Goal: Check status

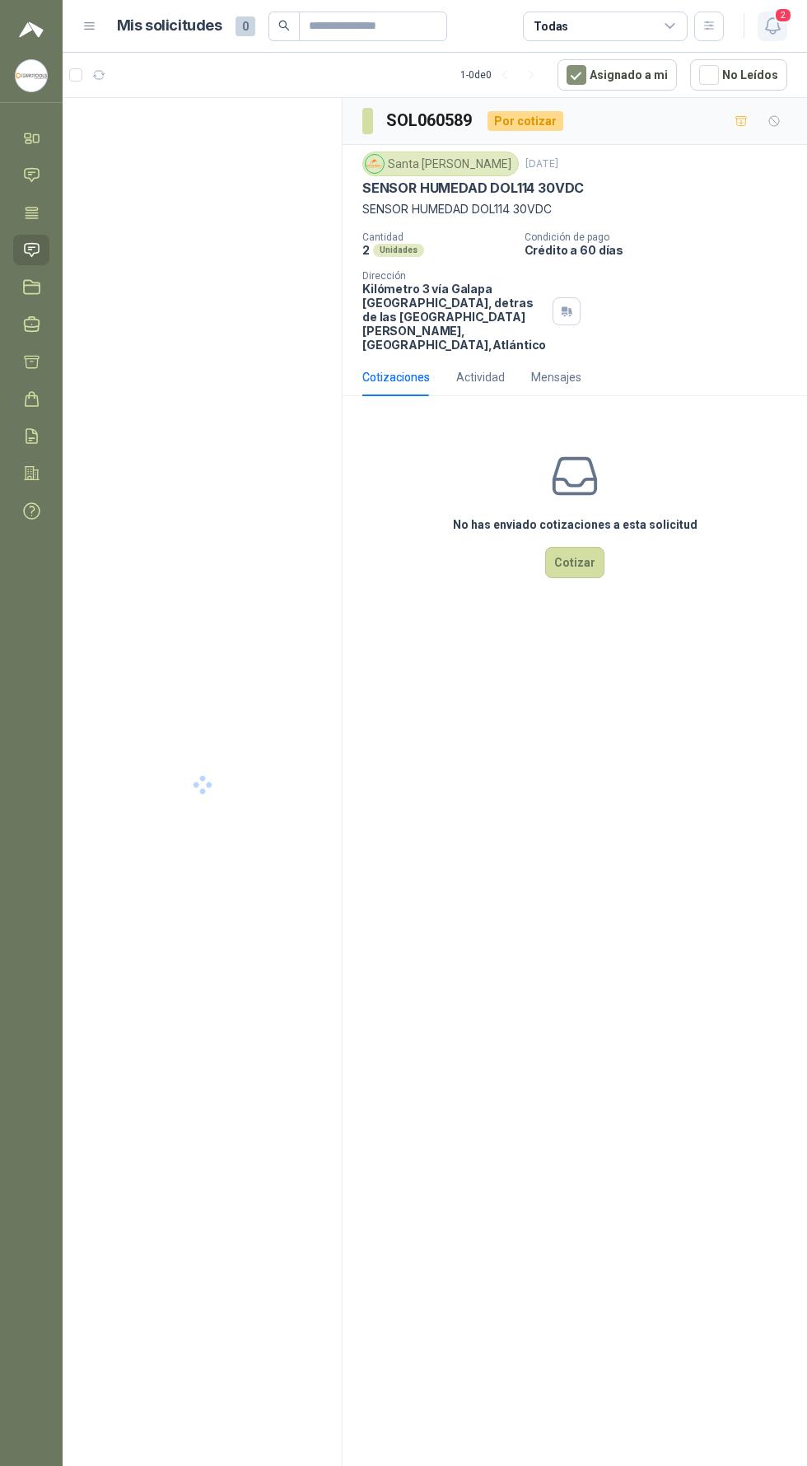
click at [781, 24] on icon "button" at bounding box center [773, 26] width 21 height 21
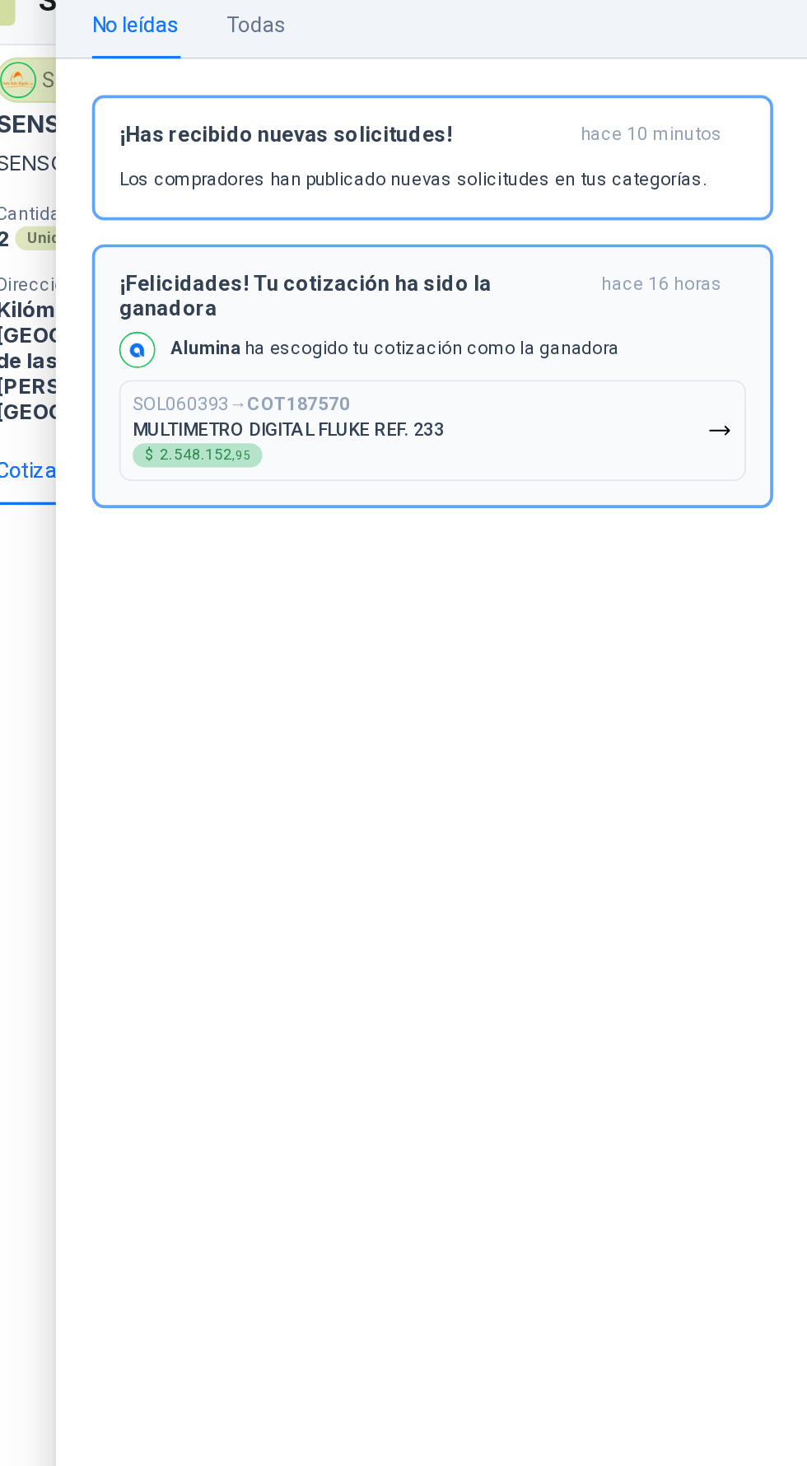
click at [745, 343] on button "SOL060393 → COT187570 MULTIMETRO DIGITAL FLUKE REF. 233 $ 2.548.152 ,95" at bounding box center [601, 355] width 343 height 55
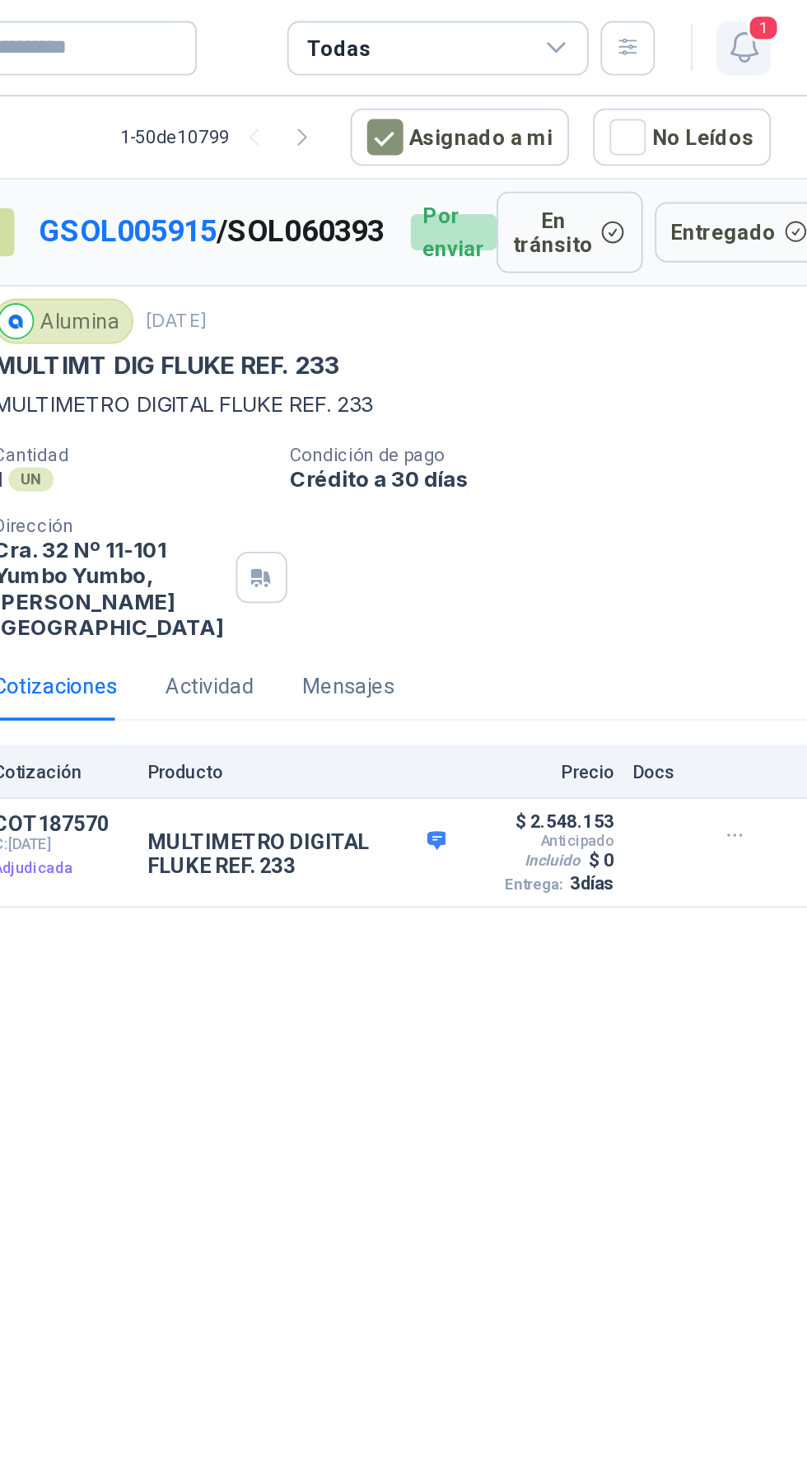
click at [781, 26] on icon "button" at bounding box center [773, 26] width 21 height 21
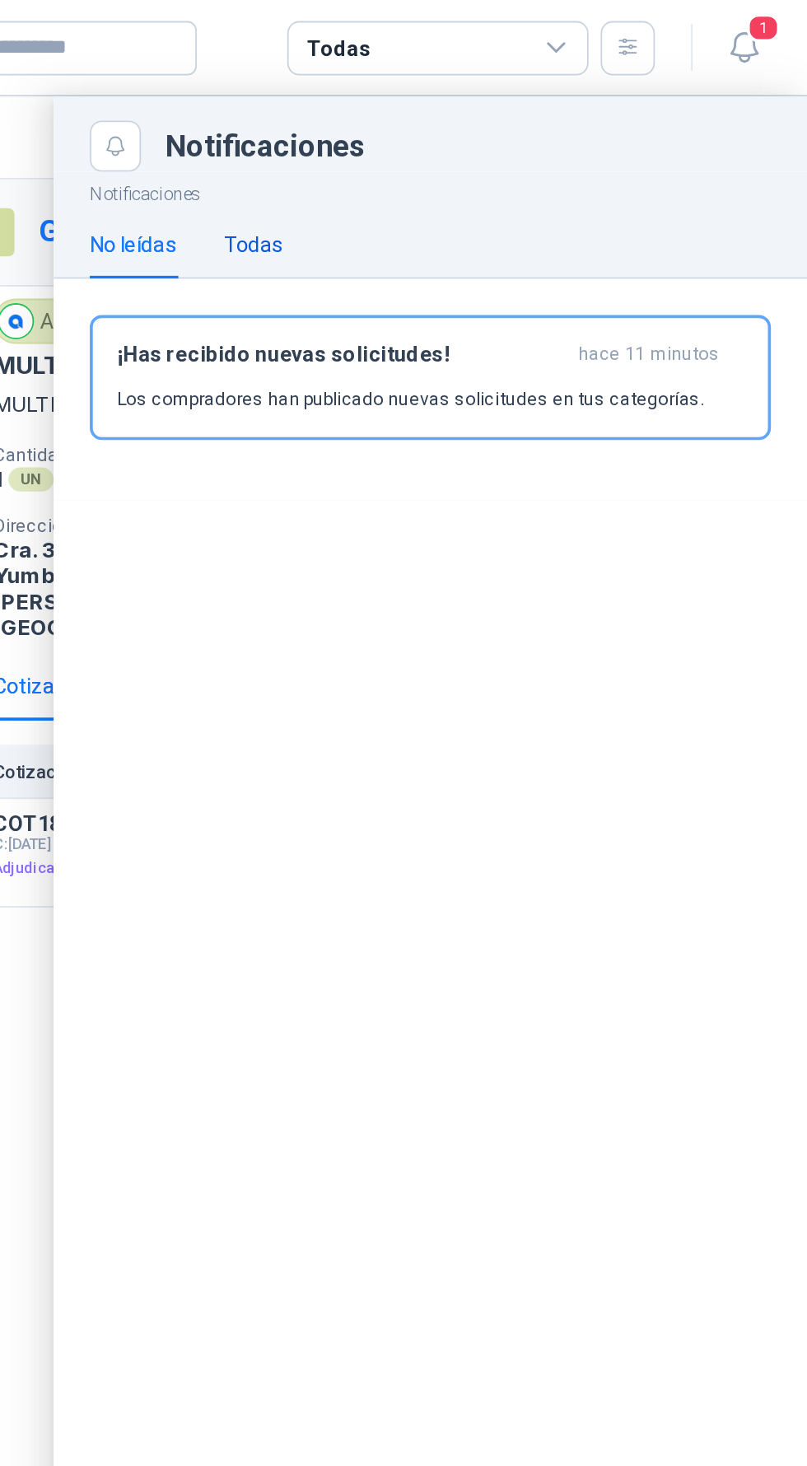
click at [507, 128] on div "Todas" at bounding box center [504, 133] width 32 height 18
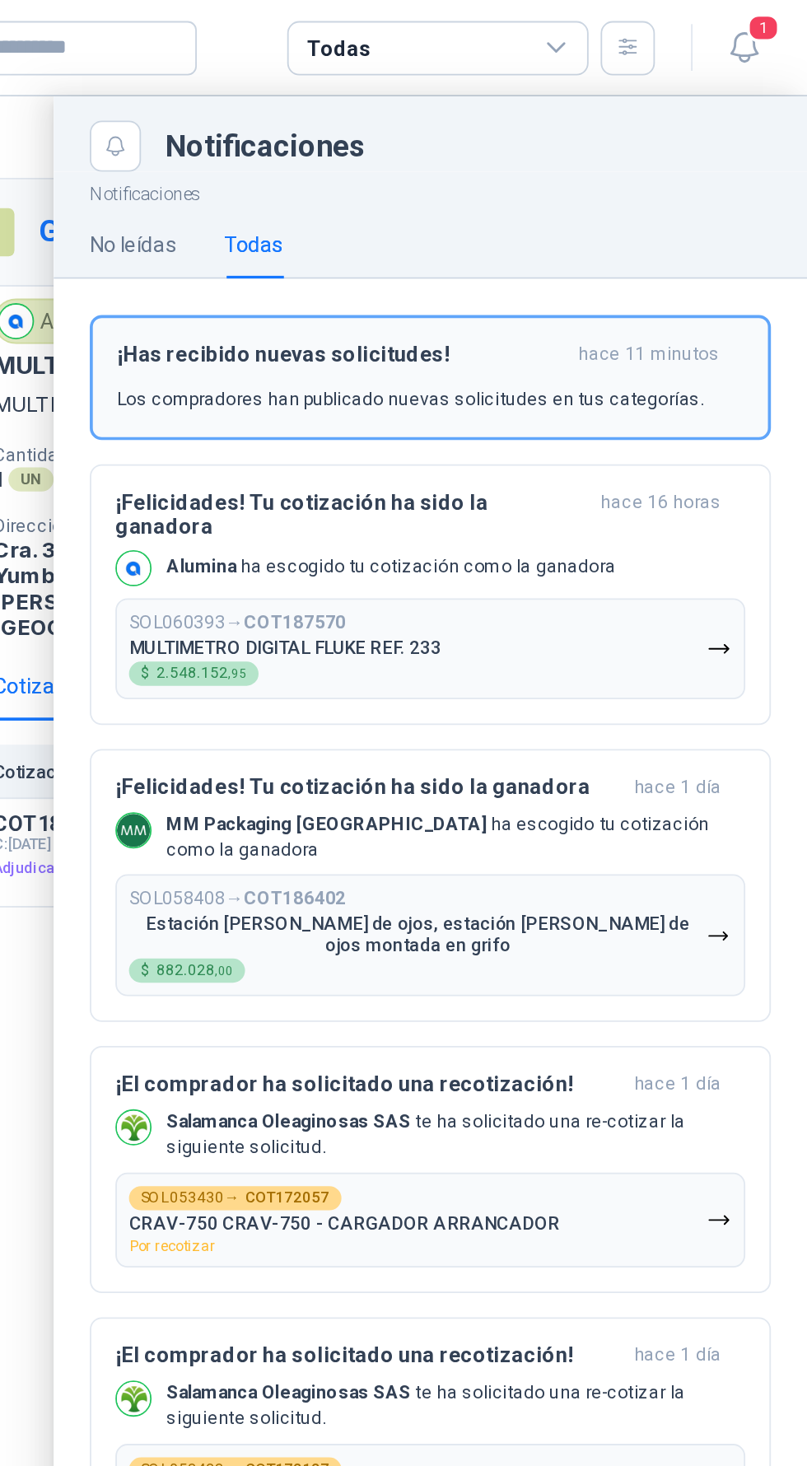
click at [684, 200] on span "hace 11 minutos" at bounding box center [720, 194] width 77 height 14
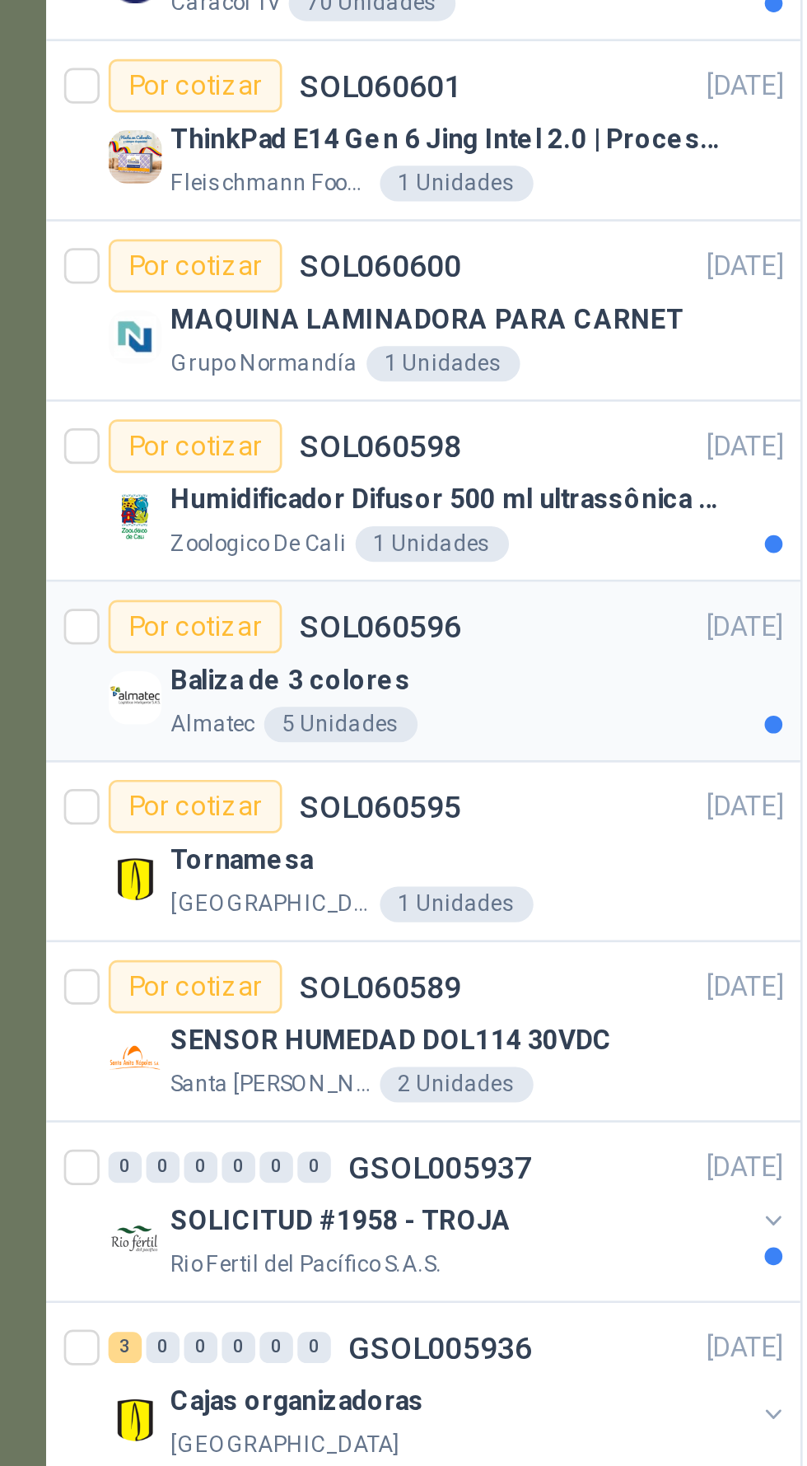
click at [281, 531] on div "Baliza de 3 colores" at bounding box center [222, 535] width 226 height 20
